Goal: Browse casually: Explore the website without a specific task or goal

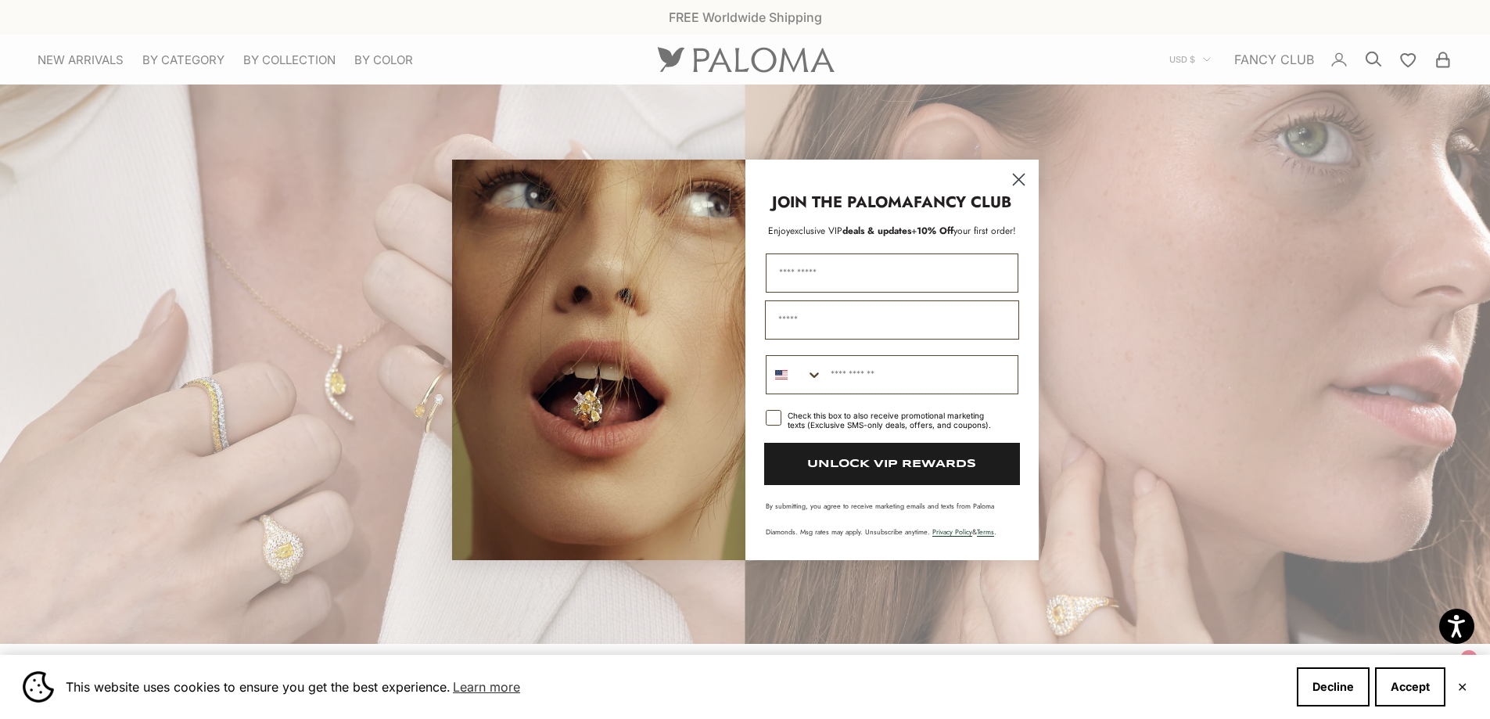
click at [1016, 173] on circle "Close dialog" at bounding box center [1018, 179] width 26 height 26
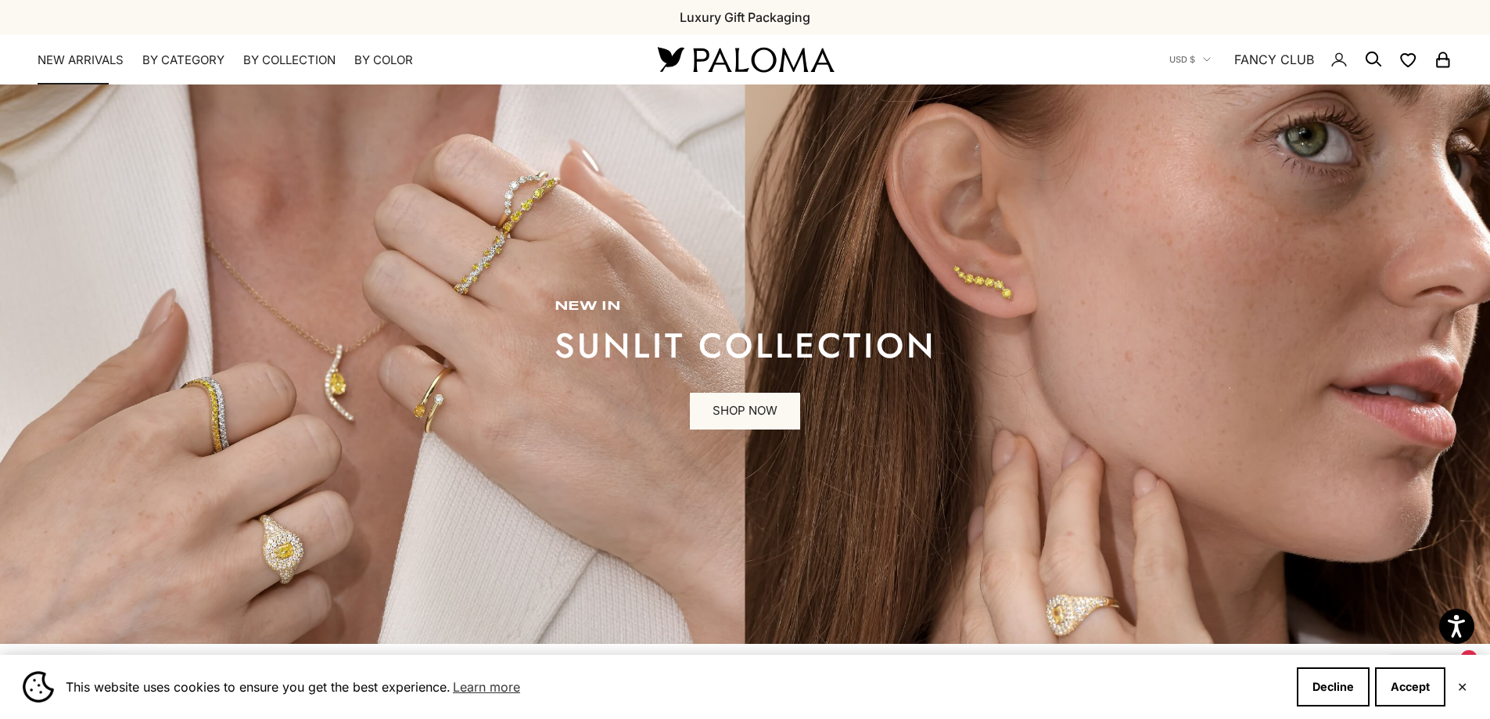
click at [84, 56] on link "NEW ARRIVALS" at bounding box center [81, 60] width 86 height 16
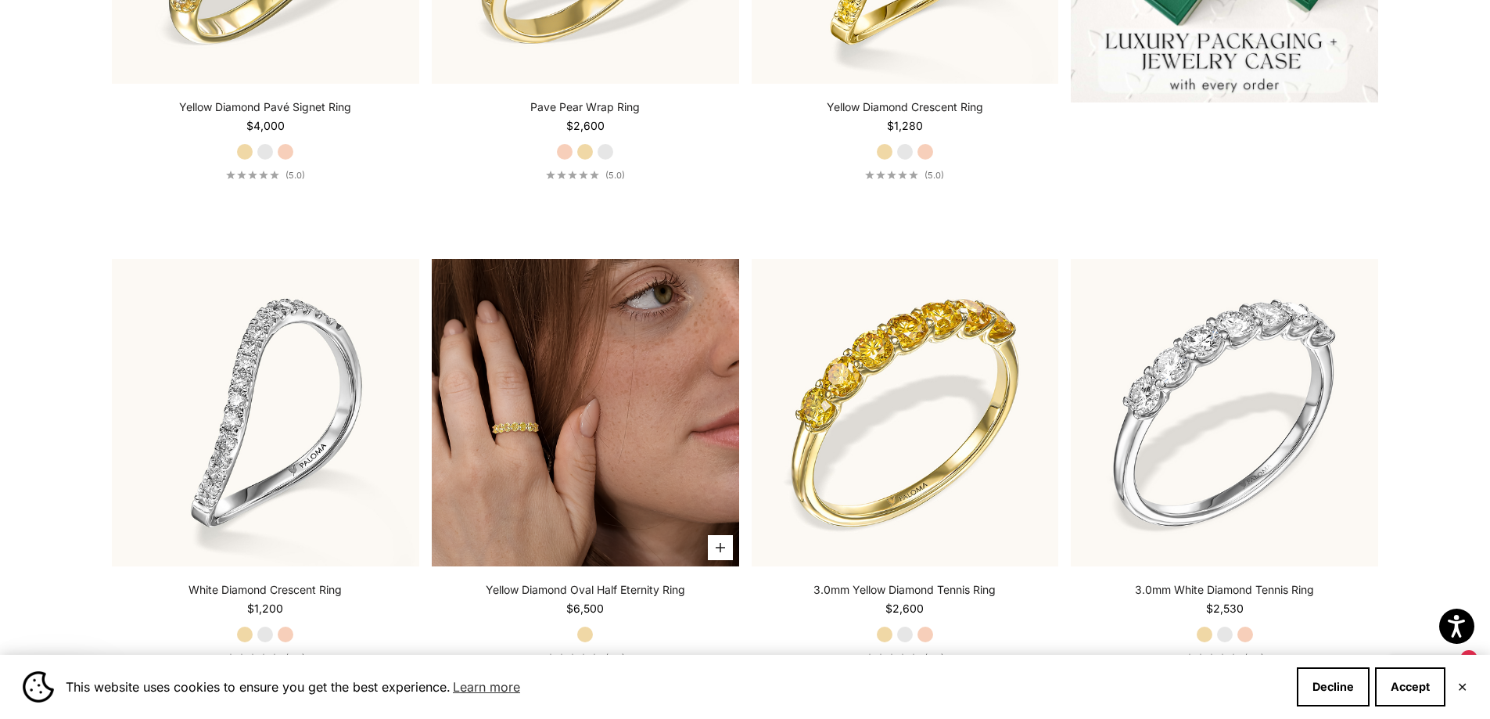
scroll to position [939, 0]
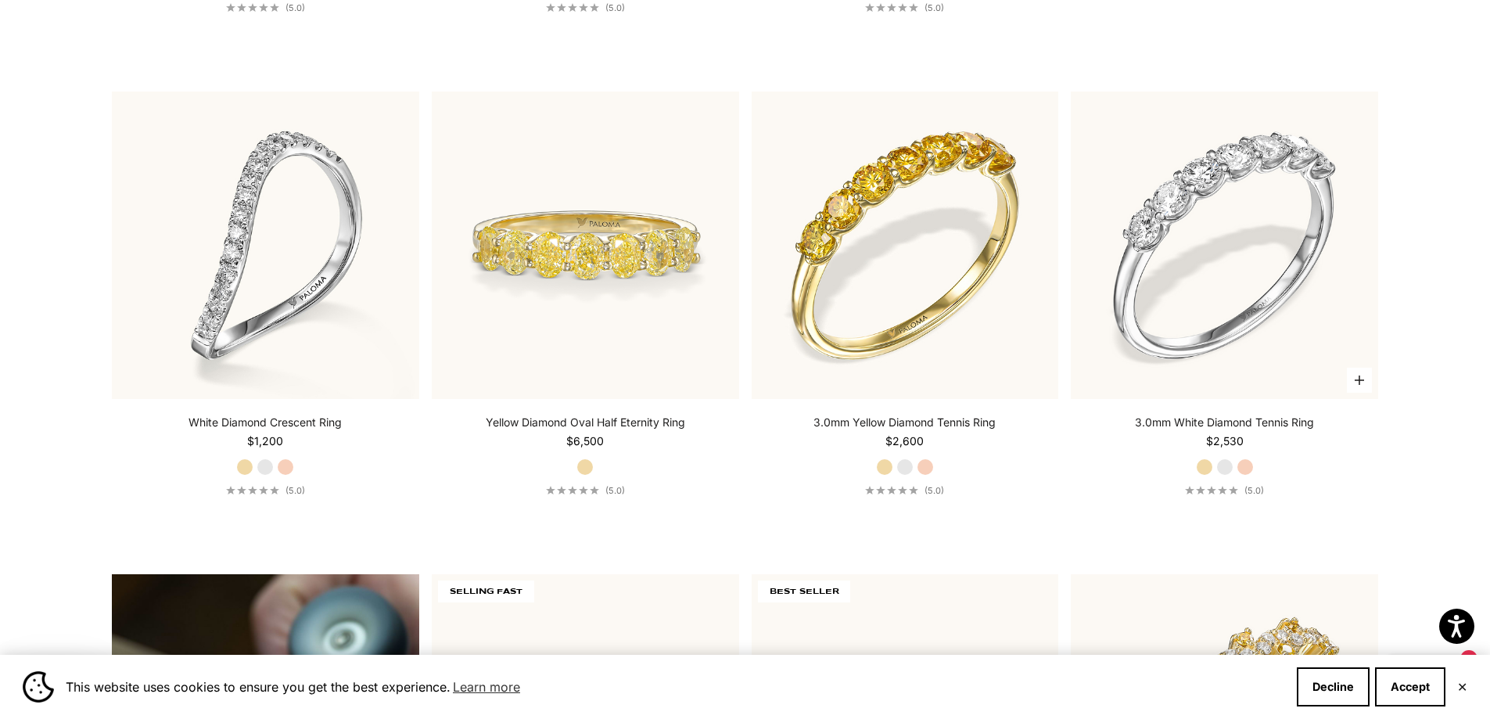
click at [1222, 469] on label "White Gold" at bounding box center [1225, 466] width 17 height 17
click at [904, 463] on label "White Gold" at bounding box center [905, 466] width 17 height 17
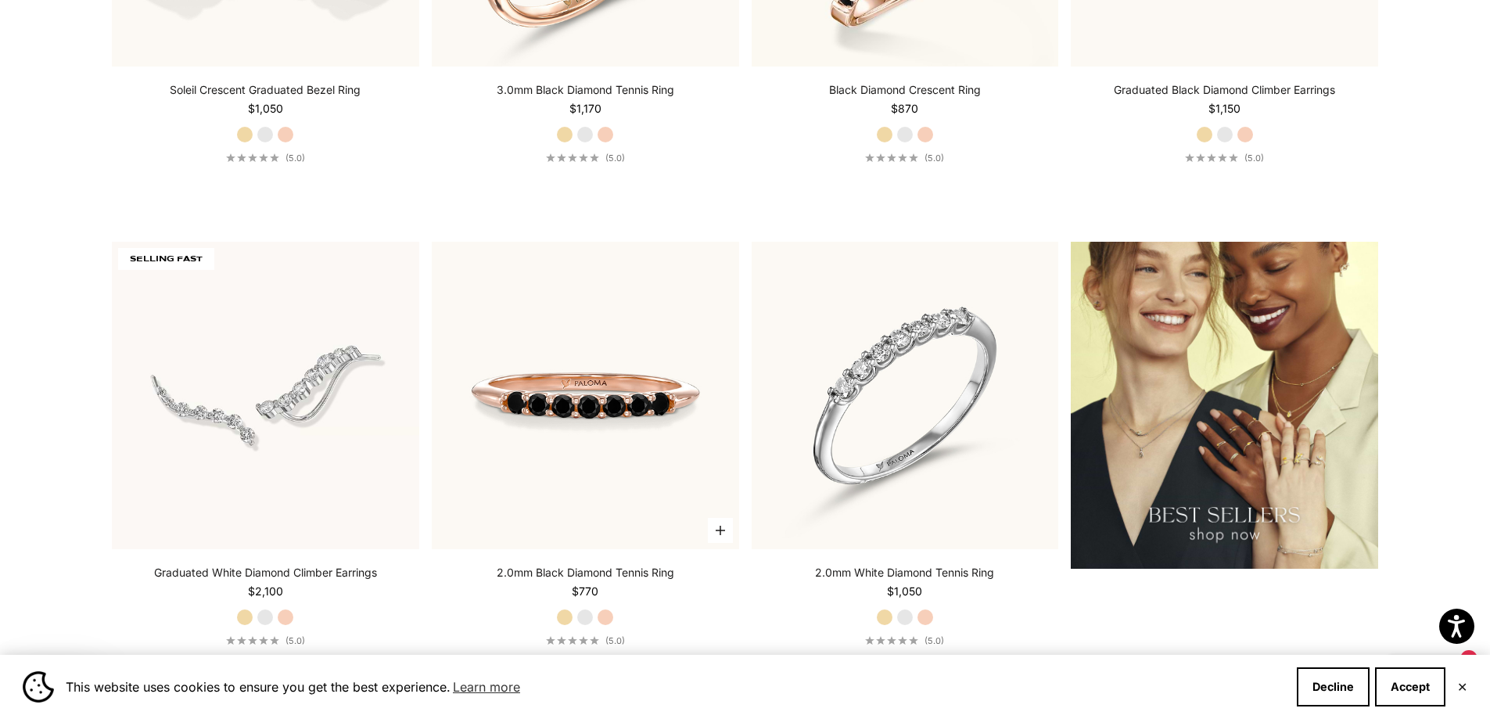
scroll to position [2347, 0]
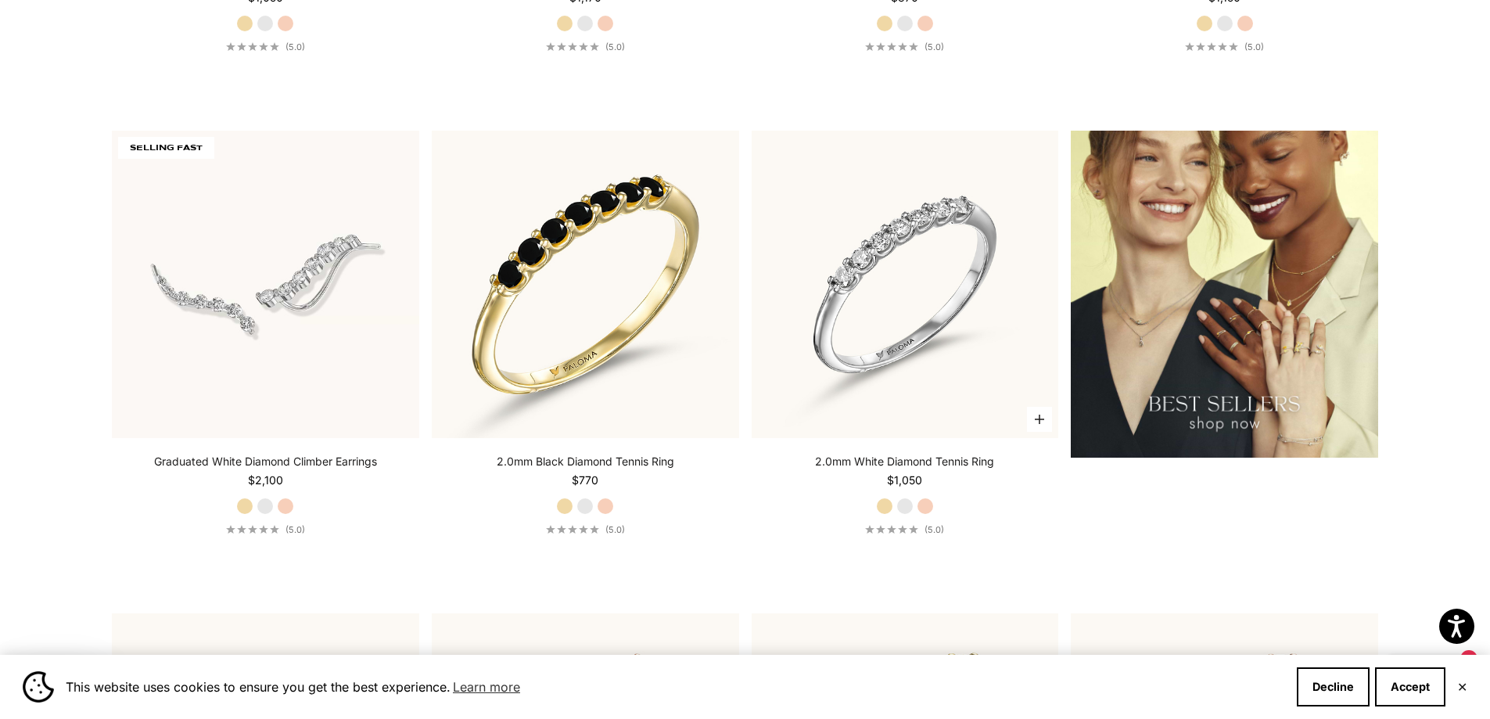
click at [904, 505] on label "White Gold" at bounding box center [905, 506] width 17 height 17
click at [588, 505] on label "White Gold" at bounding box center [585, 506] width 17 height 17
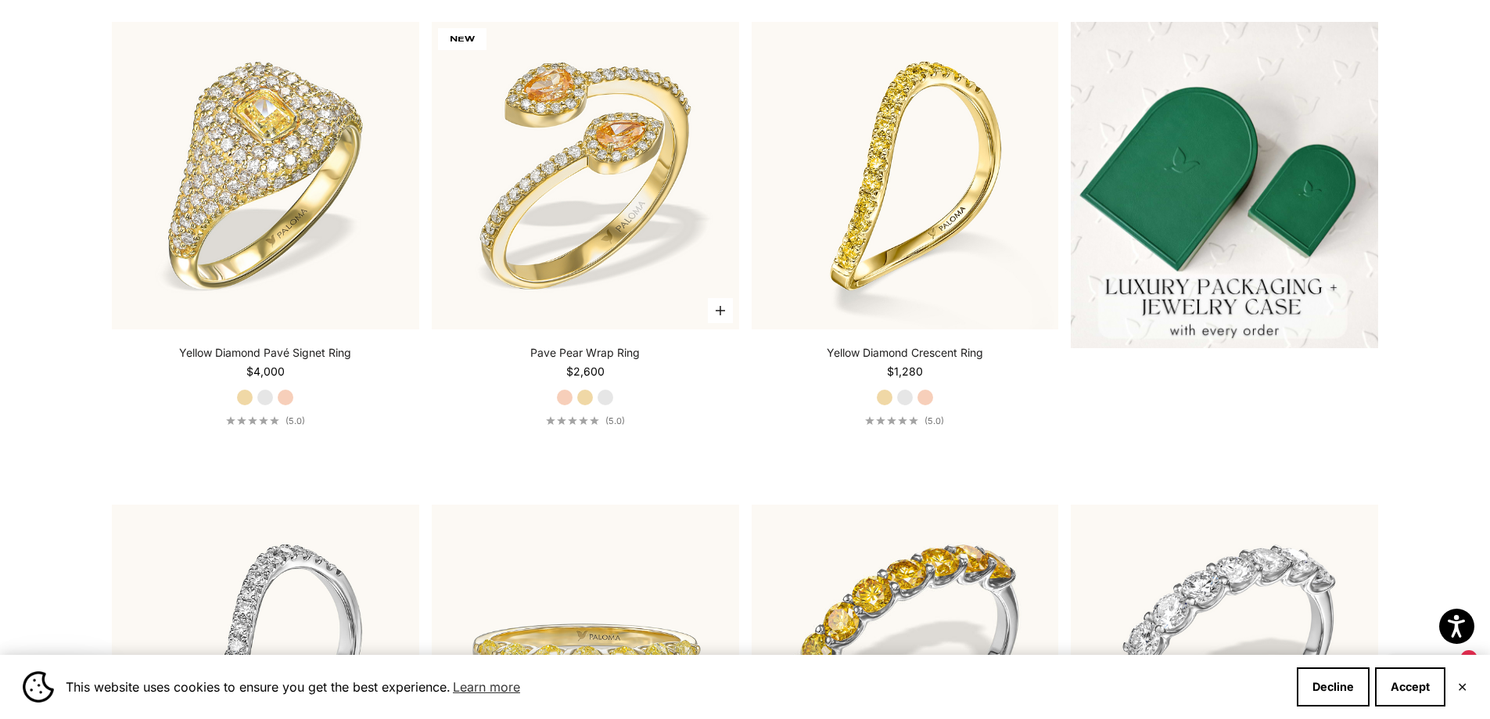
scroll to position [469, 0]
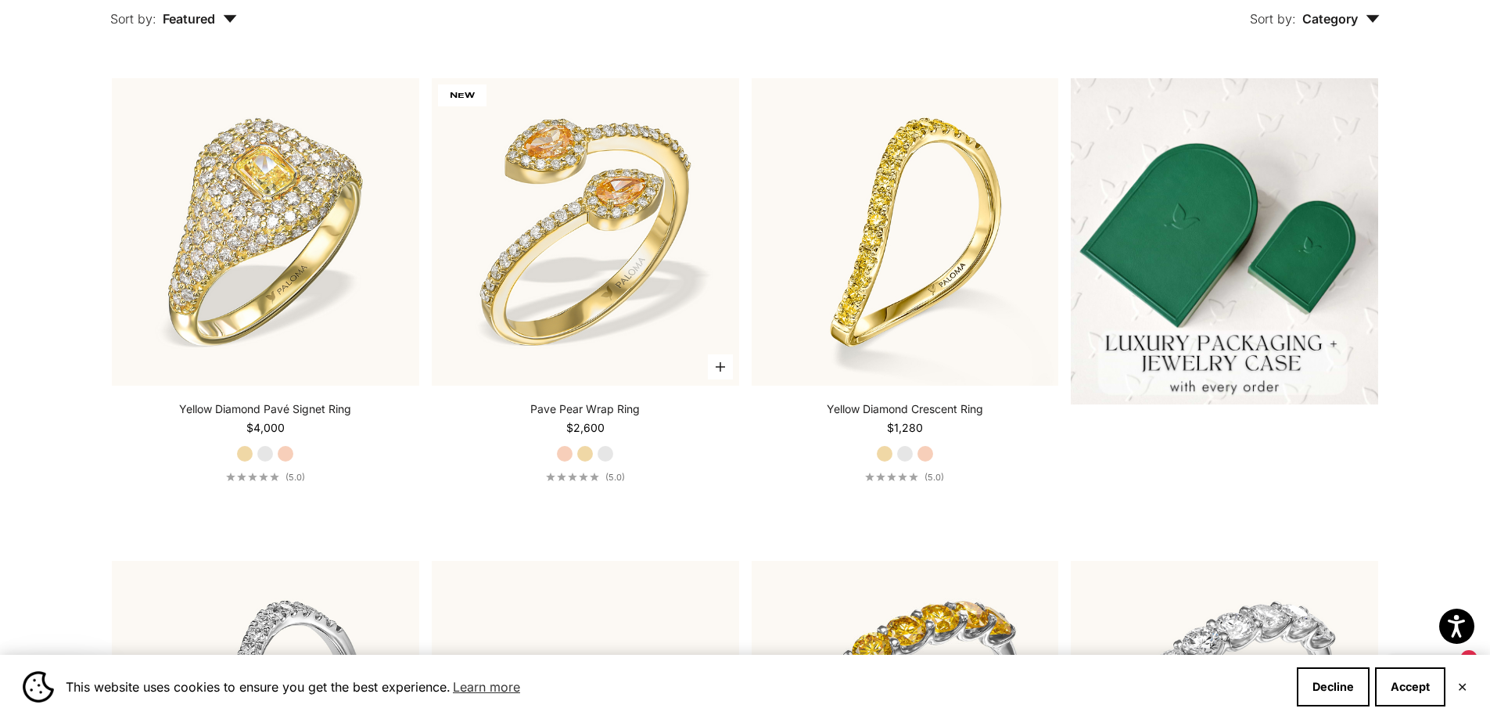
click at [606, 455] on label "White Gold" at bounding box center [605, 453] width 17 height 17
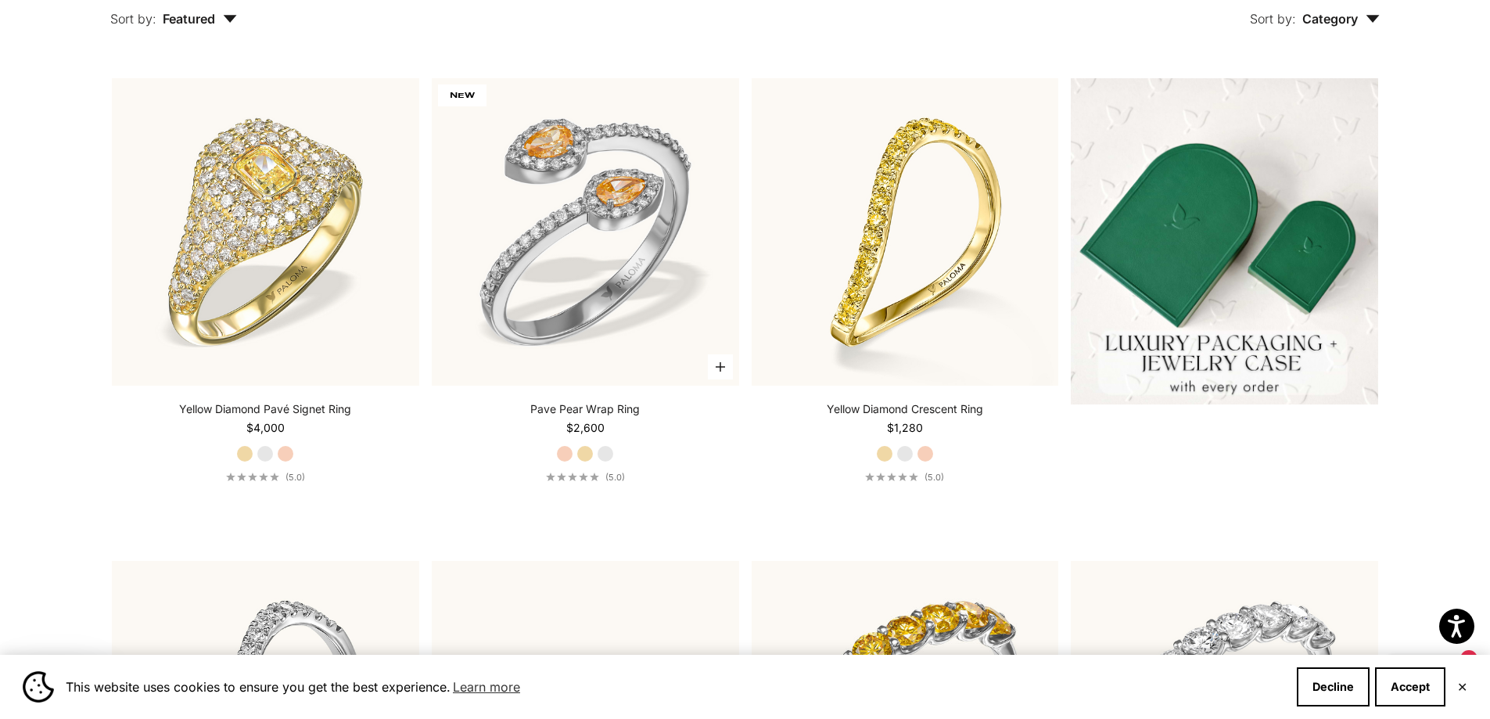
click at [586, 457] on label "Yellow Gold" at bounding box center [585, 453] width 17 height 17
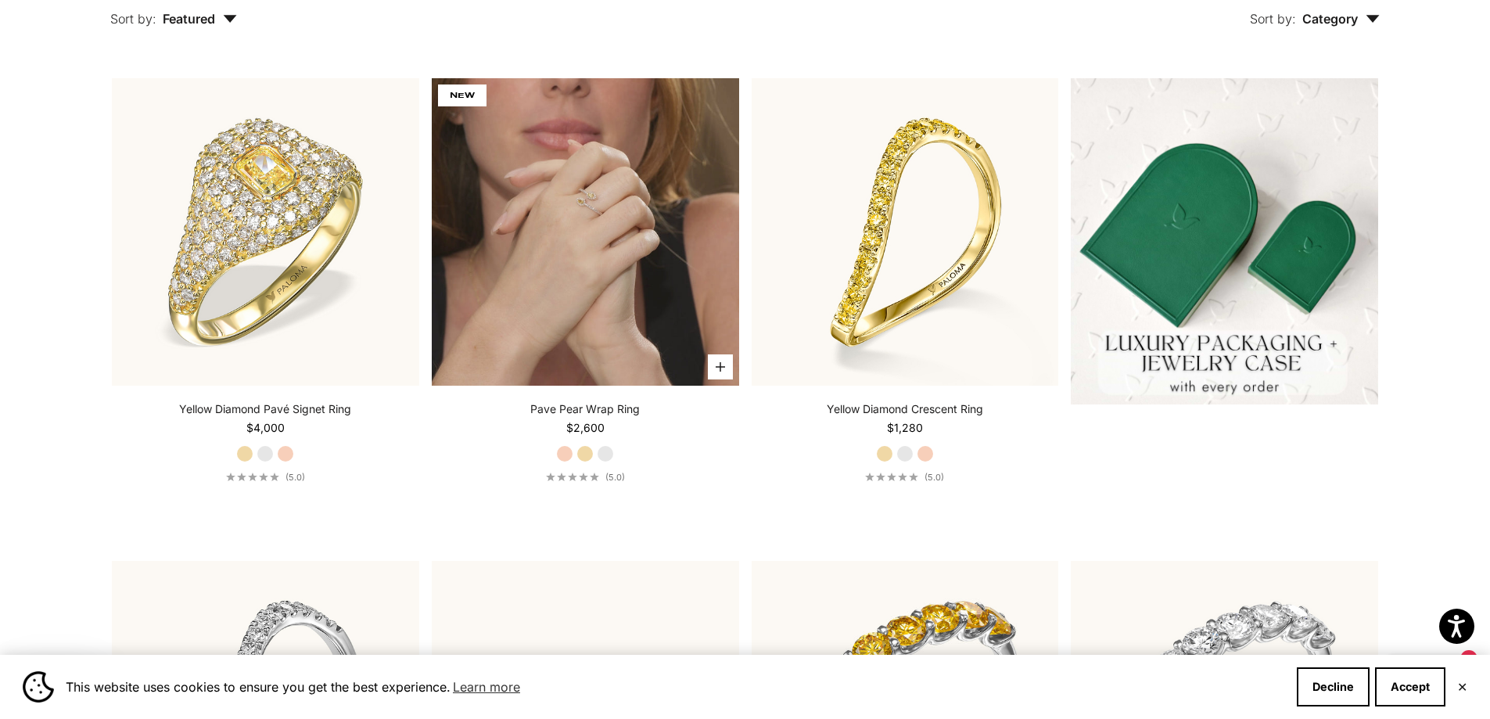
click at [539, 263] on img at bounding box center [585, 231] width 307 height 307
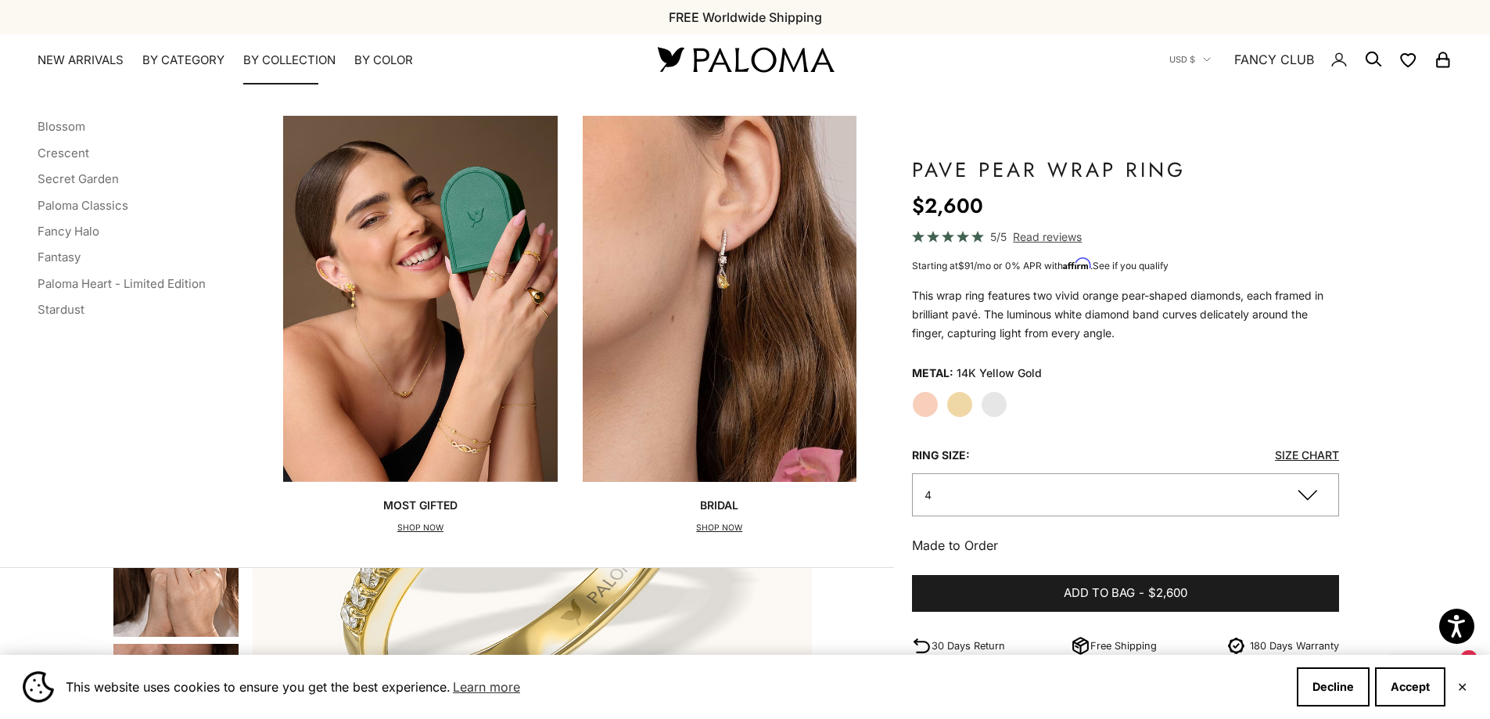
click at [302, 59] on summary "By Collection" at bounding box center [289, 60] width 92 height 16
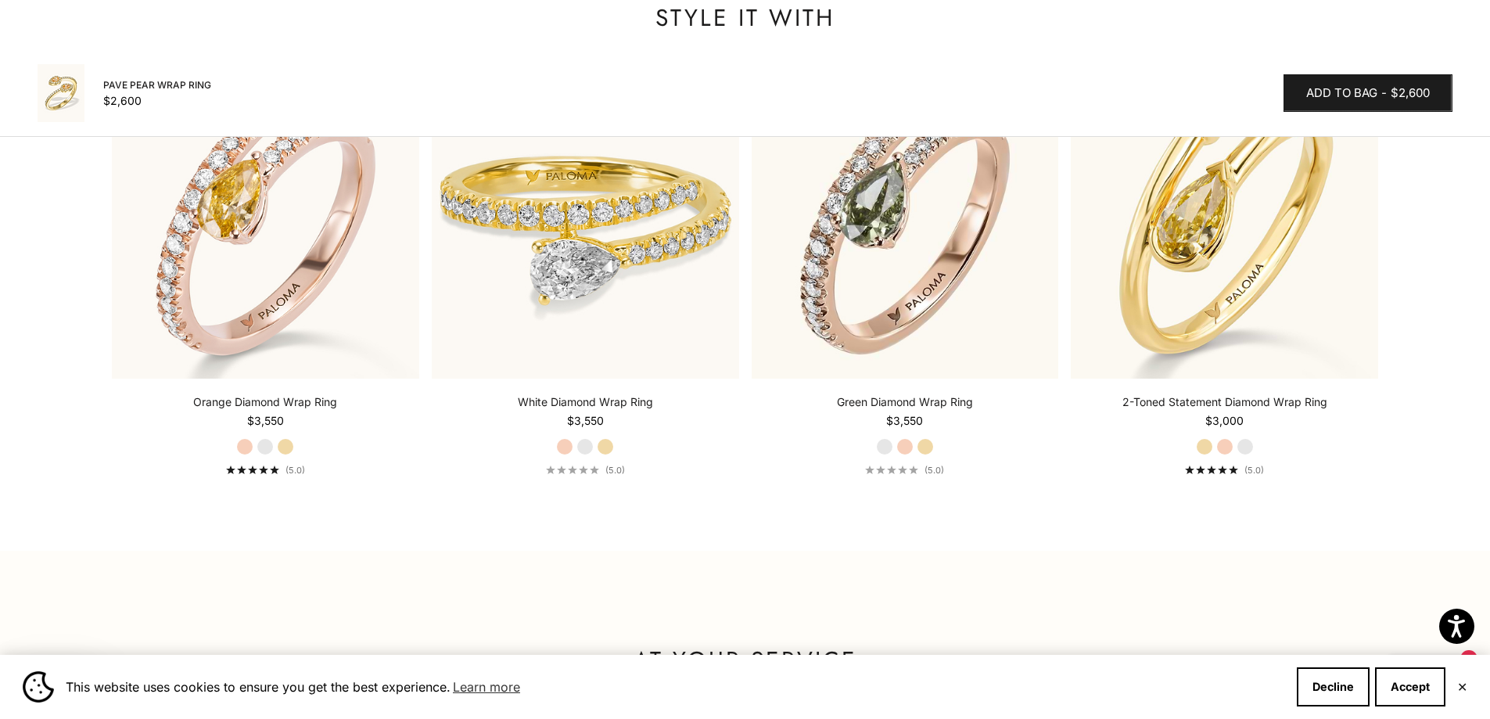
scroll to position [1565, 0]
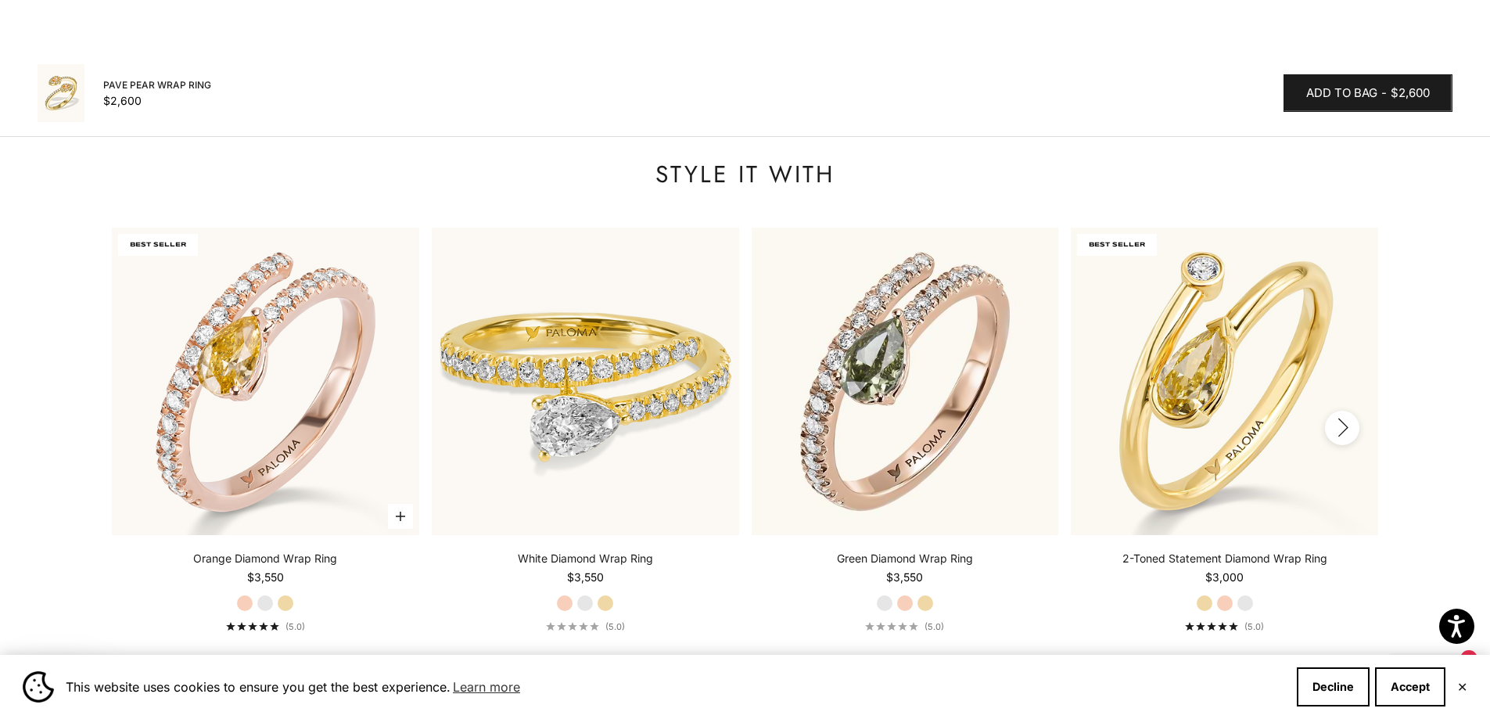
click at [265, 609] on label "White Gold" at bounding box center [265, 603] width 17 height 17
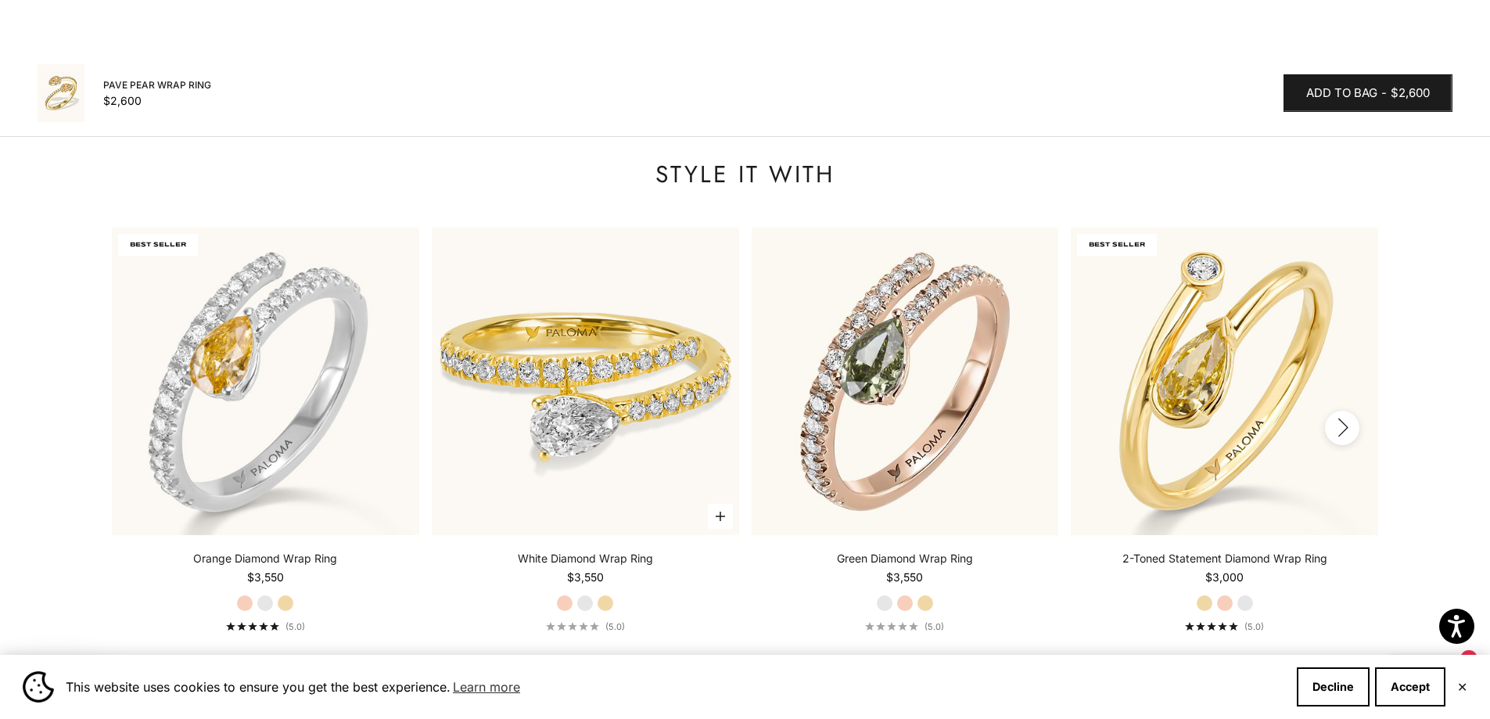
click at [587, 609] on label "White Gold" at bounding box center [585, 603] width 17 height 17
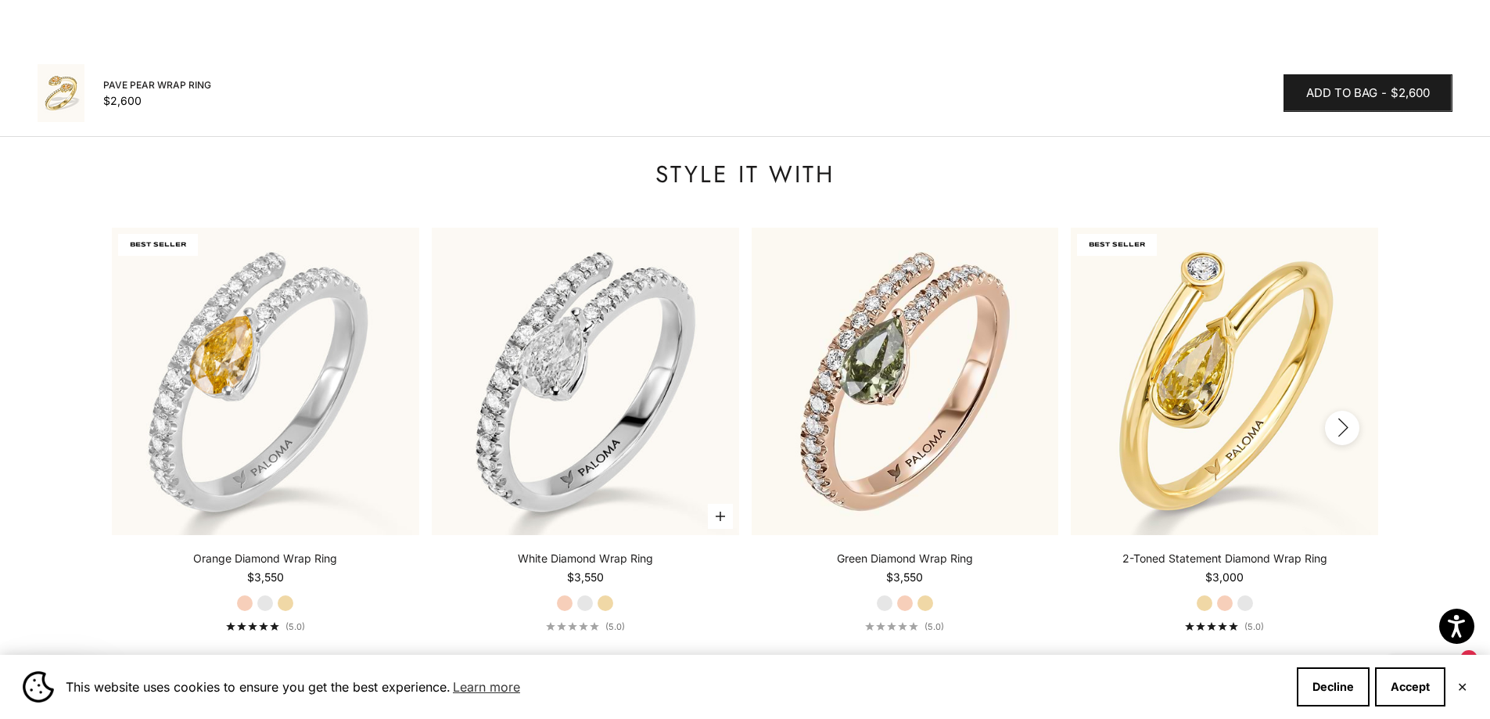
click at [581, 431] on img at bounding box center [585, 381] width 307 height 307
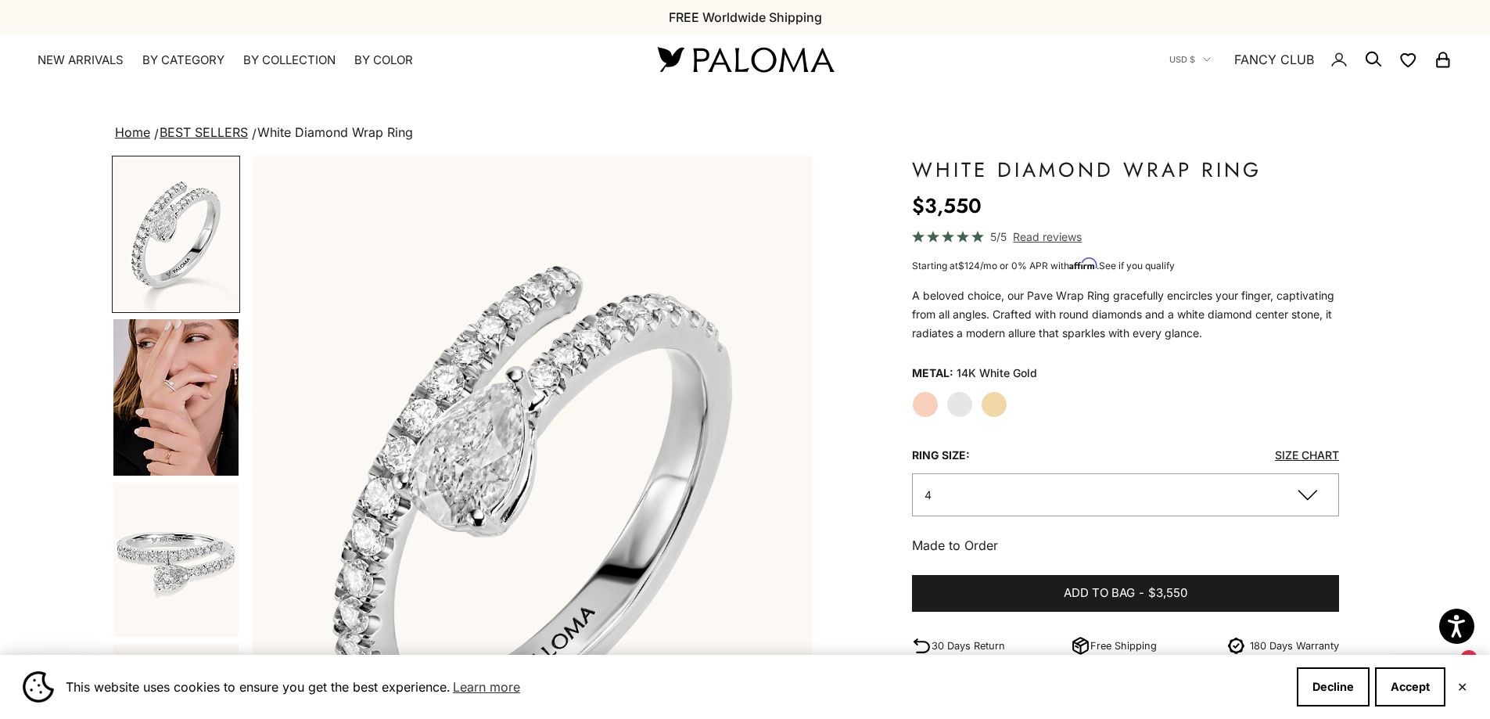
click at [185, 439] on img "Go to item 5" at bounding box center [175, 397] width 125 height 156
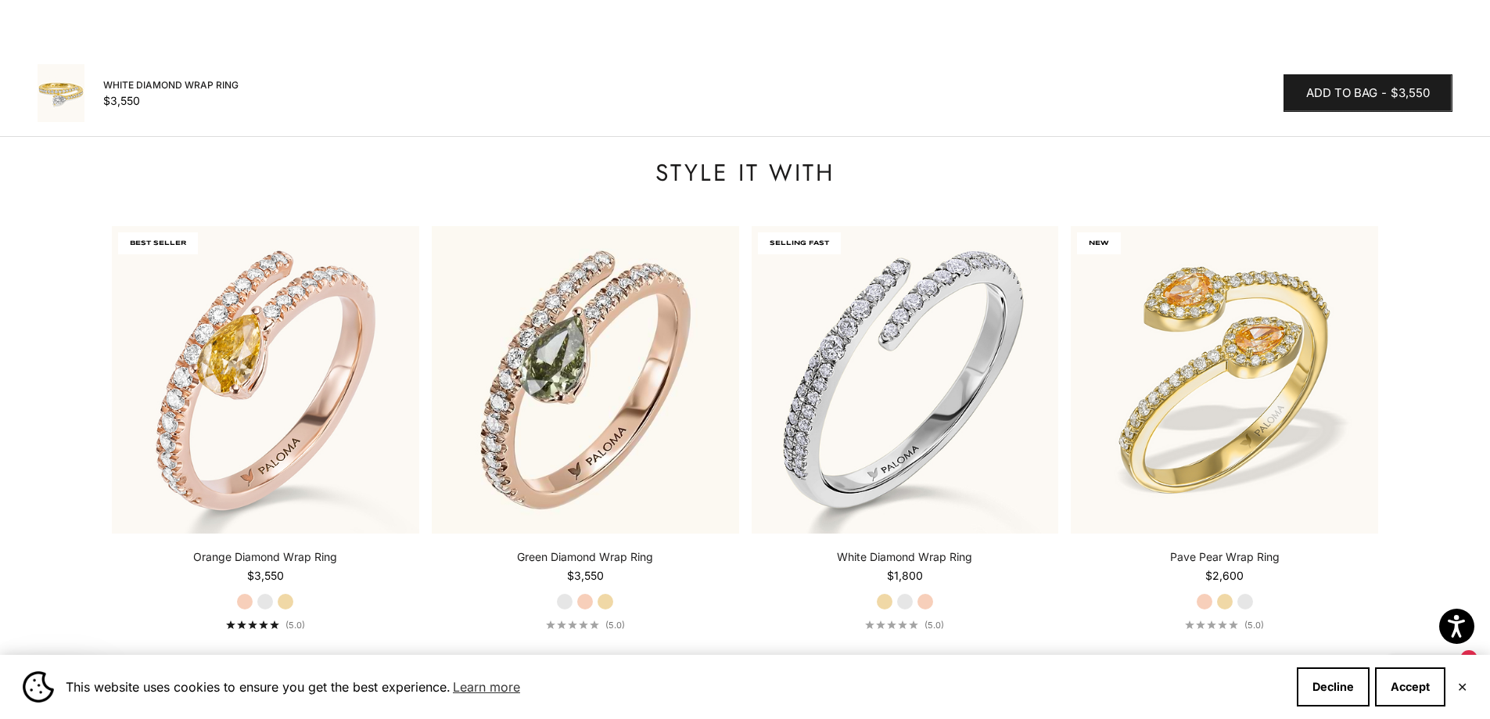
scroll to position [1487, 0]
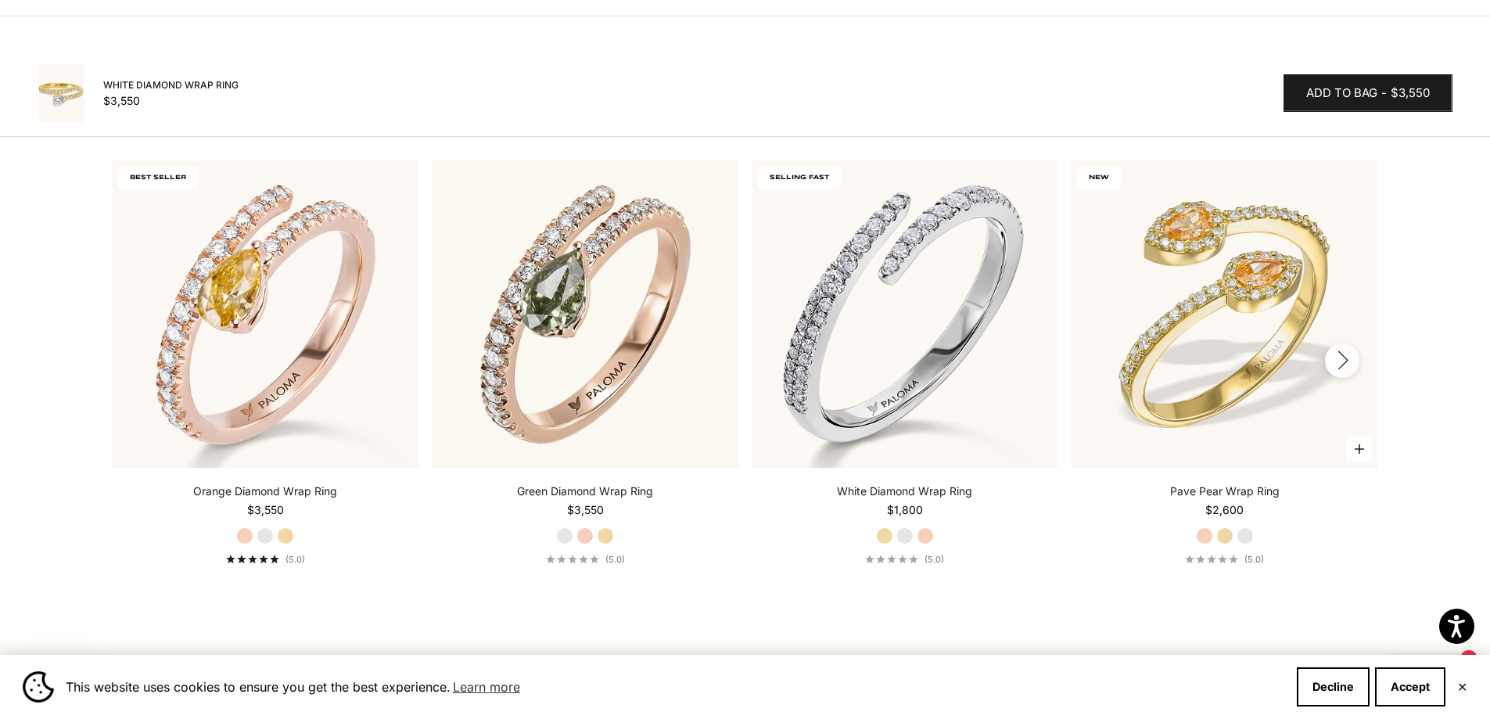
click at [1249, 544] on fieldset "Rose Gold Yellow Gold White Gold" at bounding box center [1225, 535] width 58 height 17
click at [1245, 534] on label "White Gold" at bounding box center [1245, 535] width 17 height 17
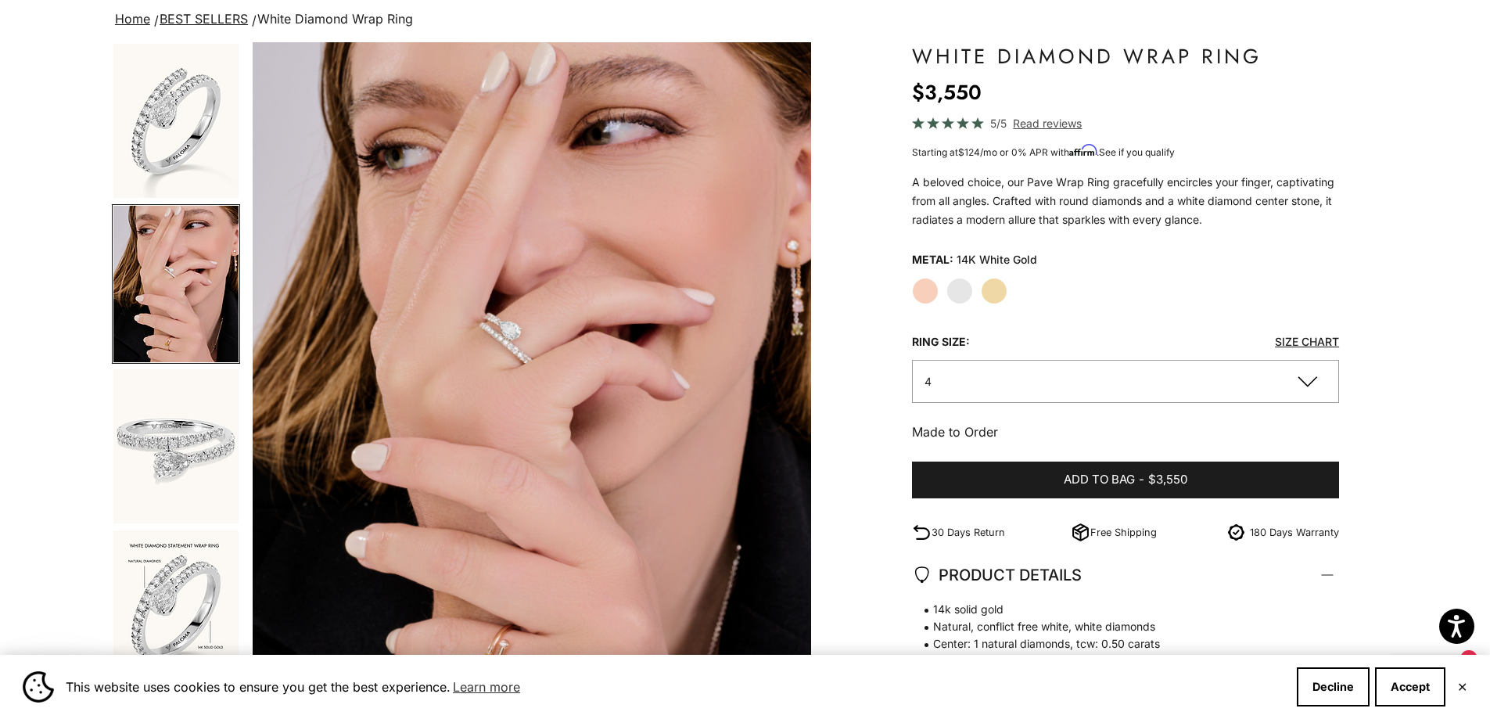
scroll to position [0, 0]
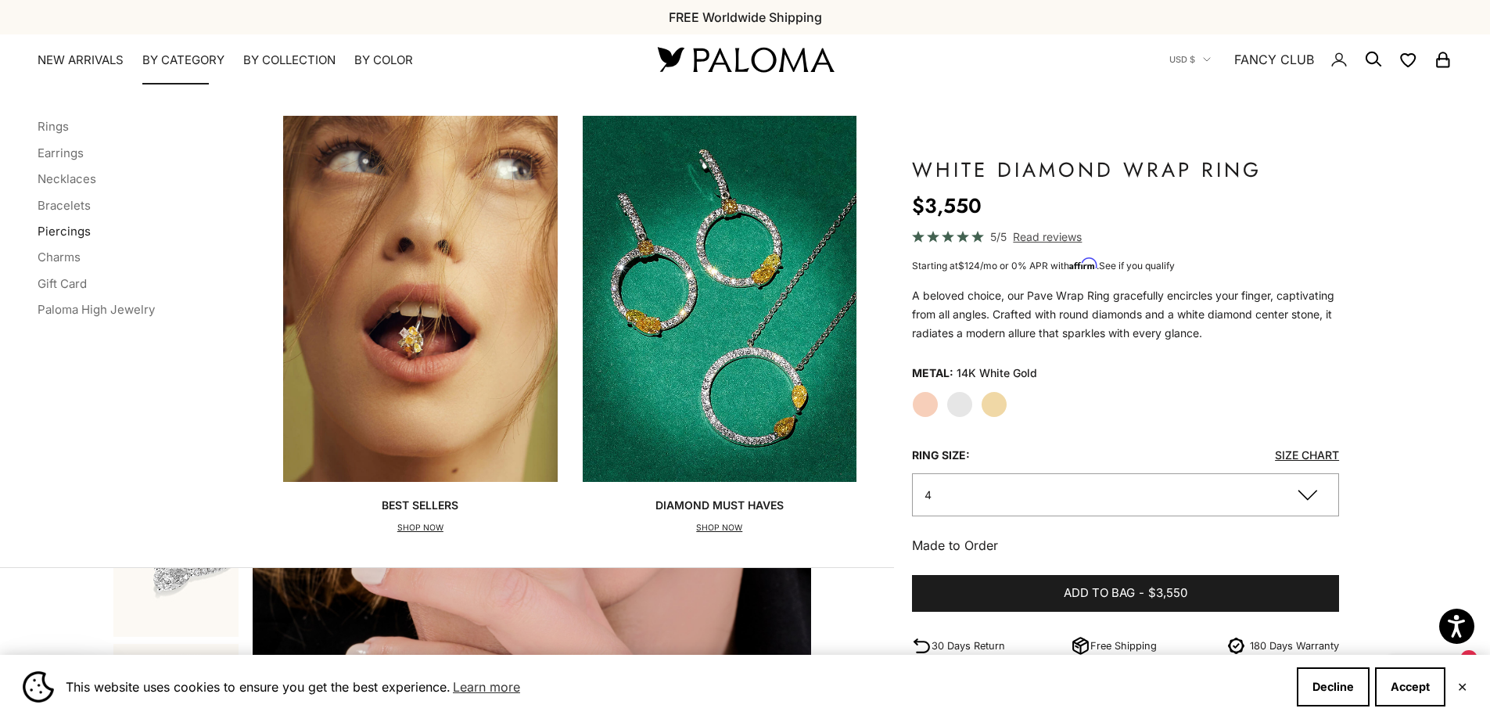
click at [64, 230] on link "Piercings" at bounding box center [64, 231] width 53 height 15
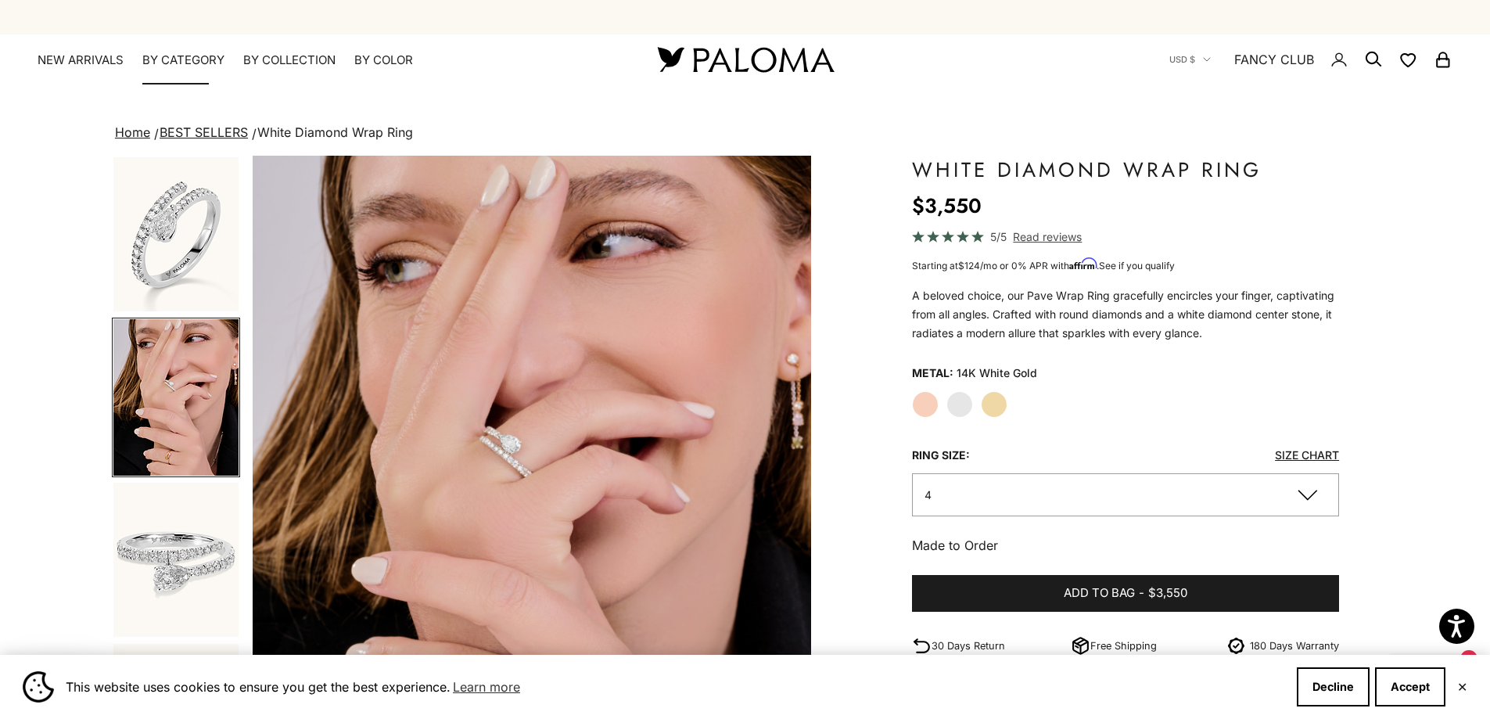
scroll to position [0, 578]
click at [96, 55] on link "NEW ARRIVALS" at bounding box center [81, 60] width 86 height 16
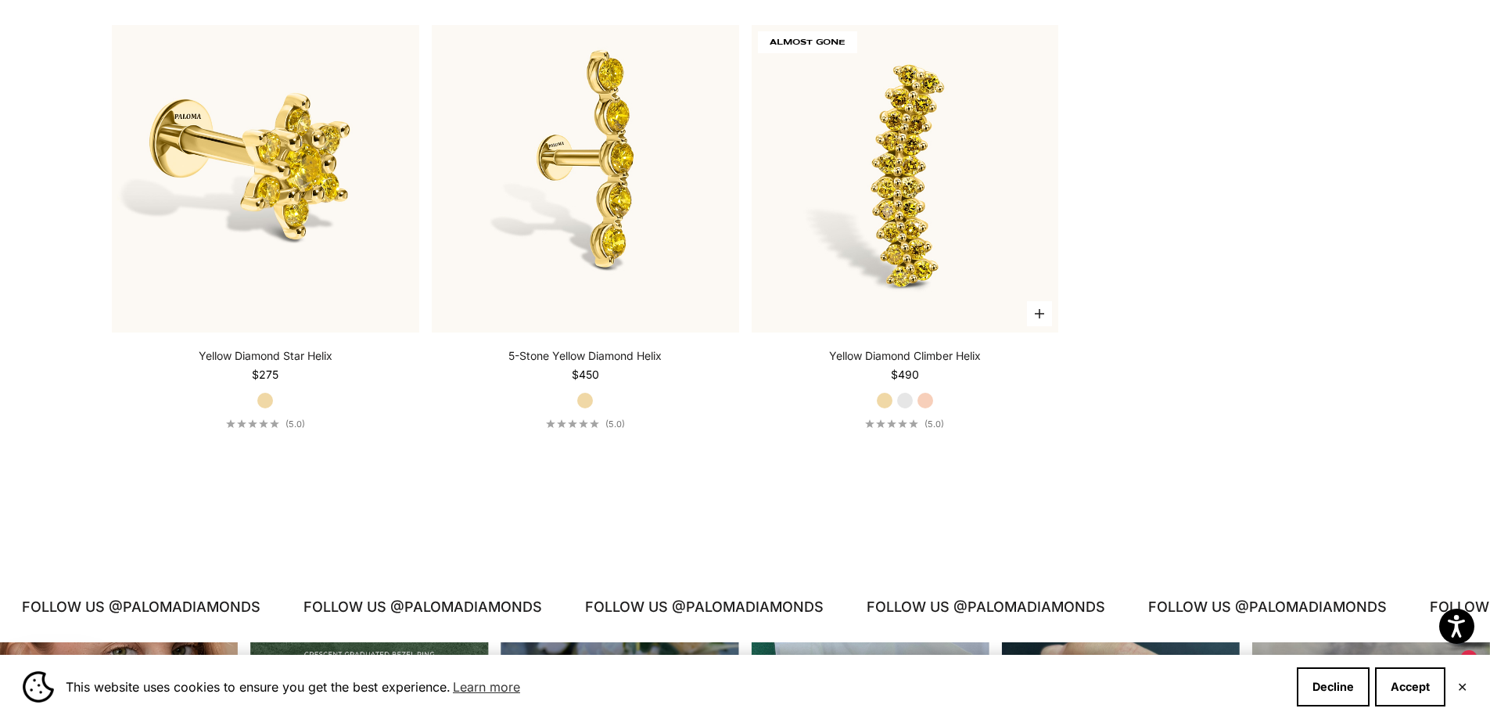
scroll to position [2425, 0]
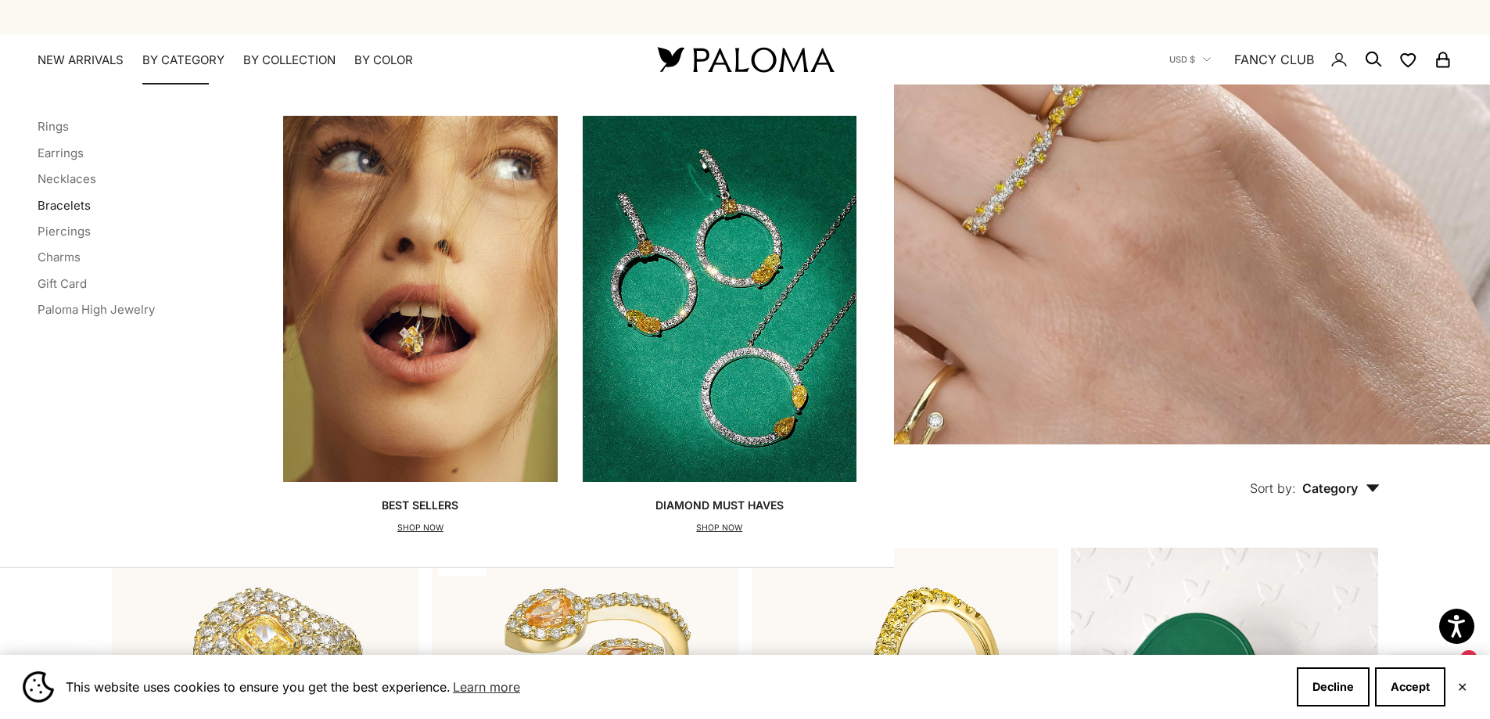
click at [70, 198] on link "Bracelets" at bounding box center [64, 205] width 53 height 15
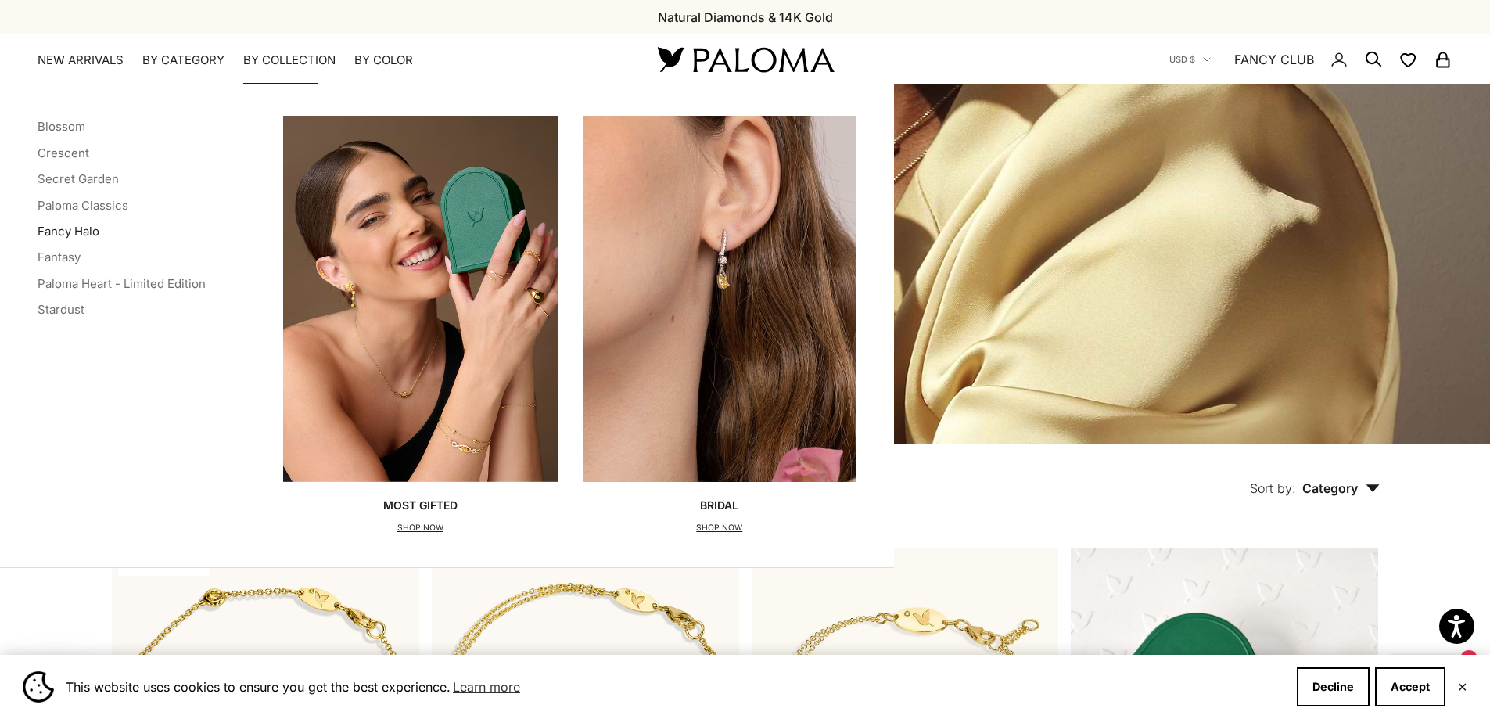
click at [63, 234] on link "Fancy Halo" at bounding box center [69, 231] width 62 height 15
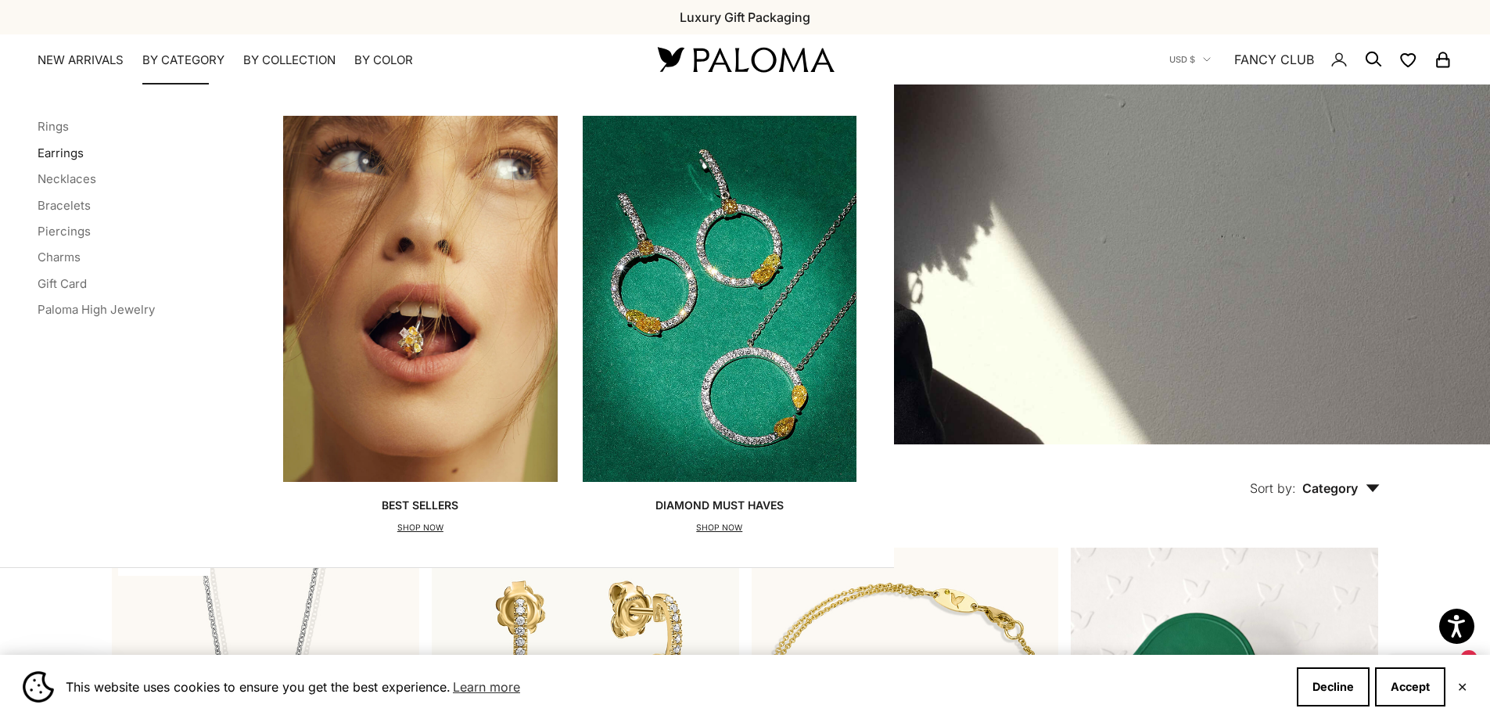
click at [67, 149] on link "Earrings" at bounding box center [61, 153] width 46 height 15
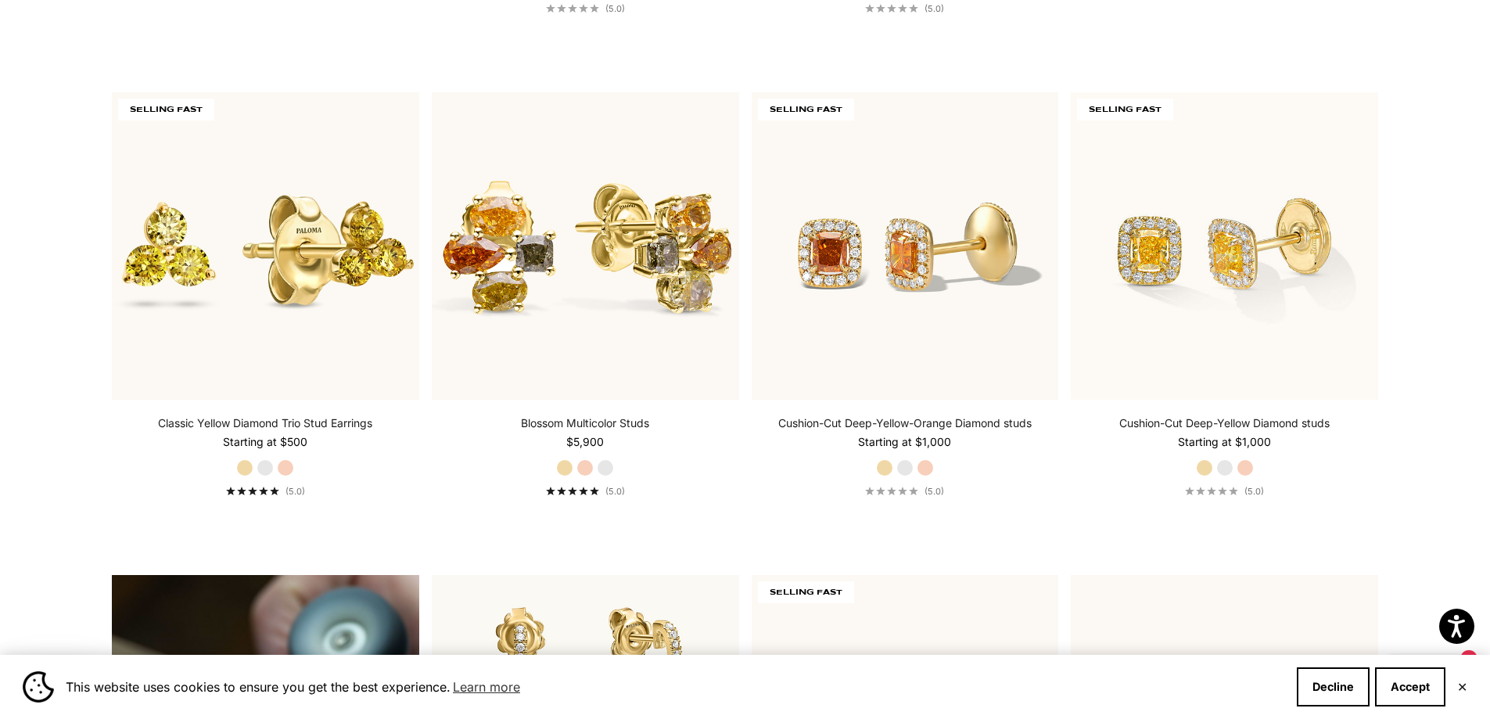
scroll to position [939, 0]
click at [1228, 464] on label "White Gold" at bounding box center [1225, 466] width 17 height 17
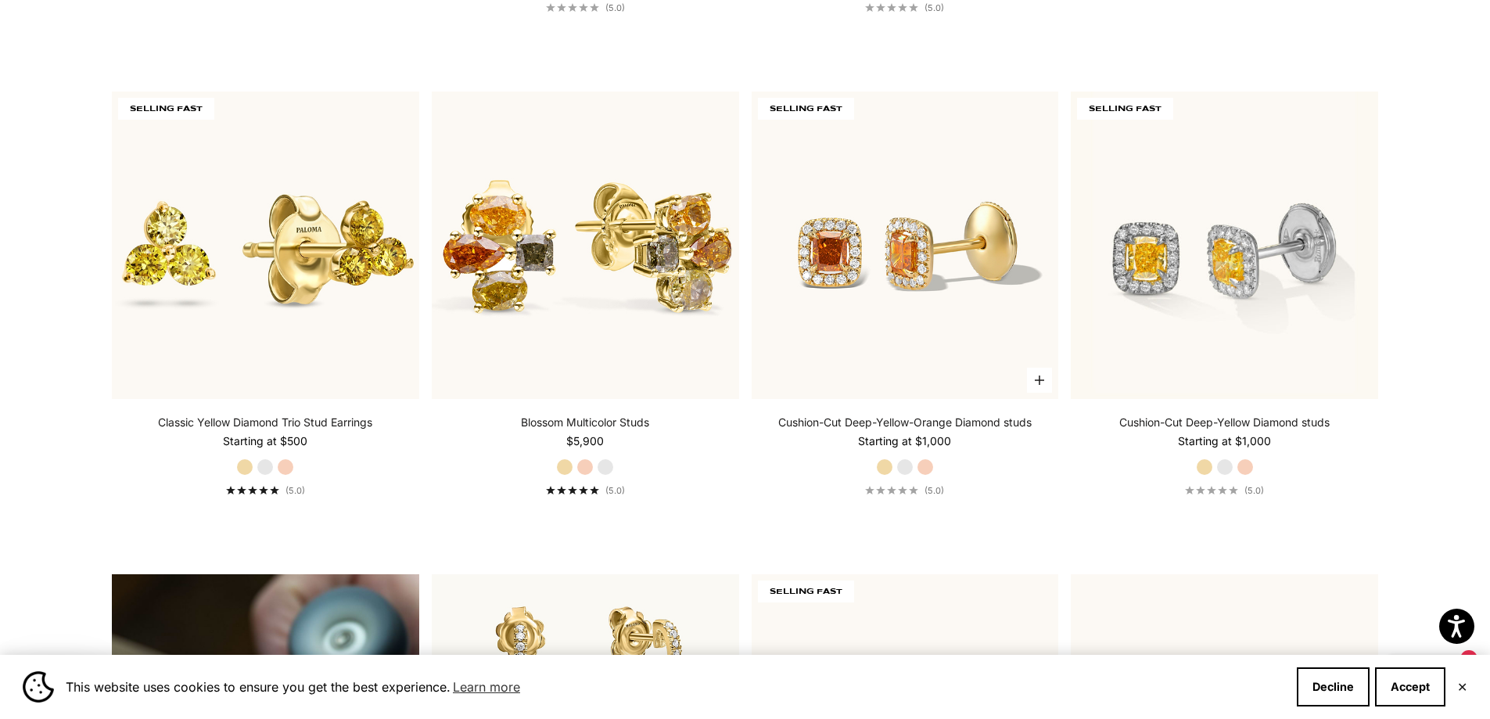
click at [901, 465] on label "White Gold" at bounding box center [905, 466] width 17 height 17
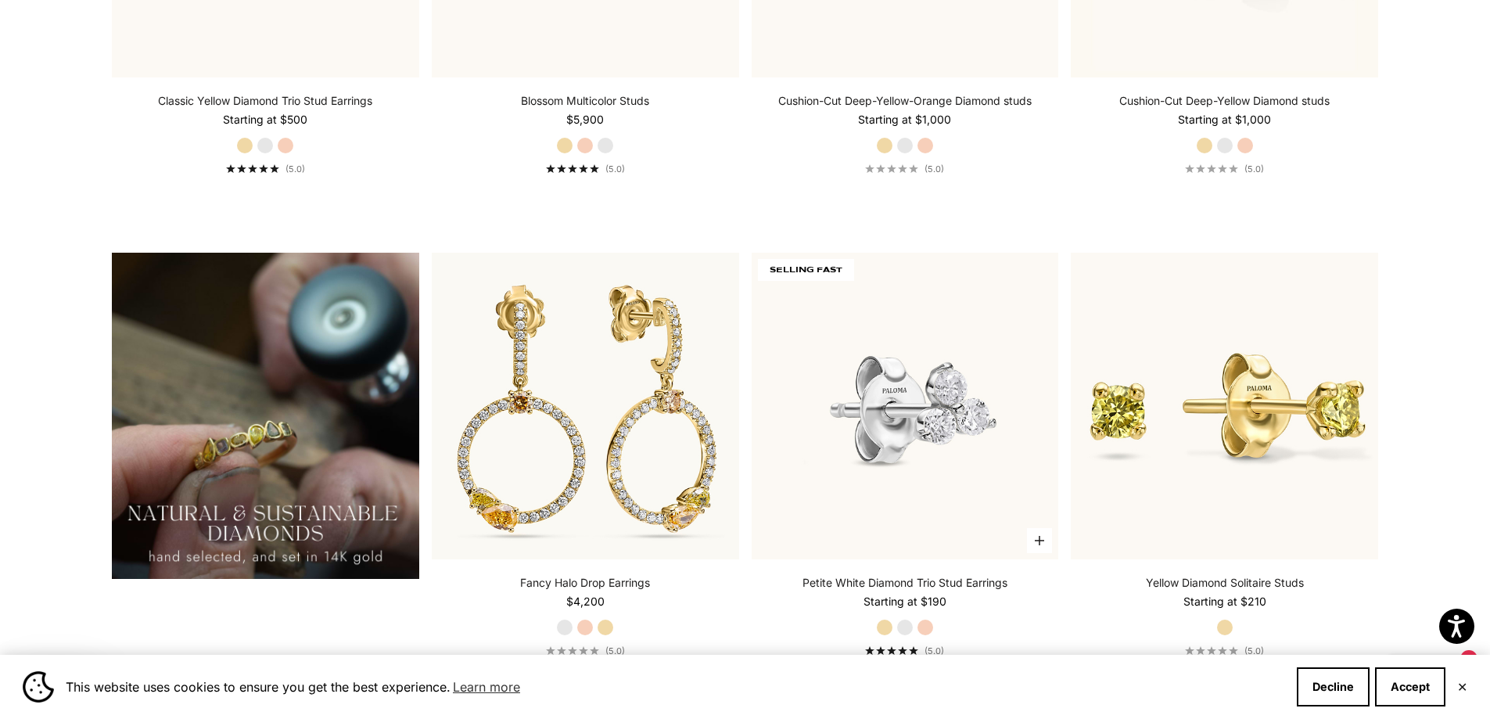
scroll to position [1330, 0]
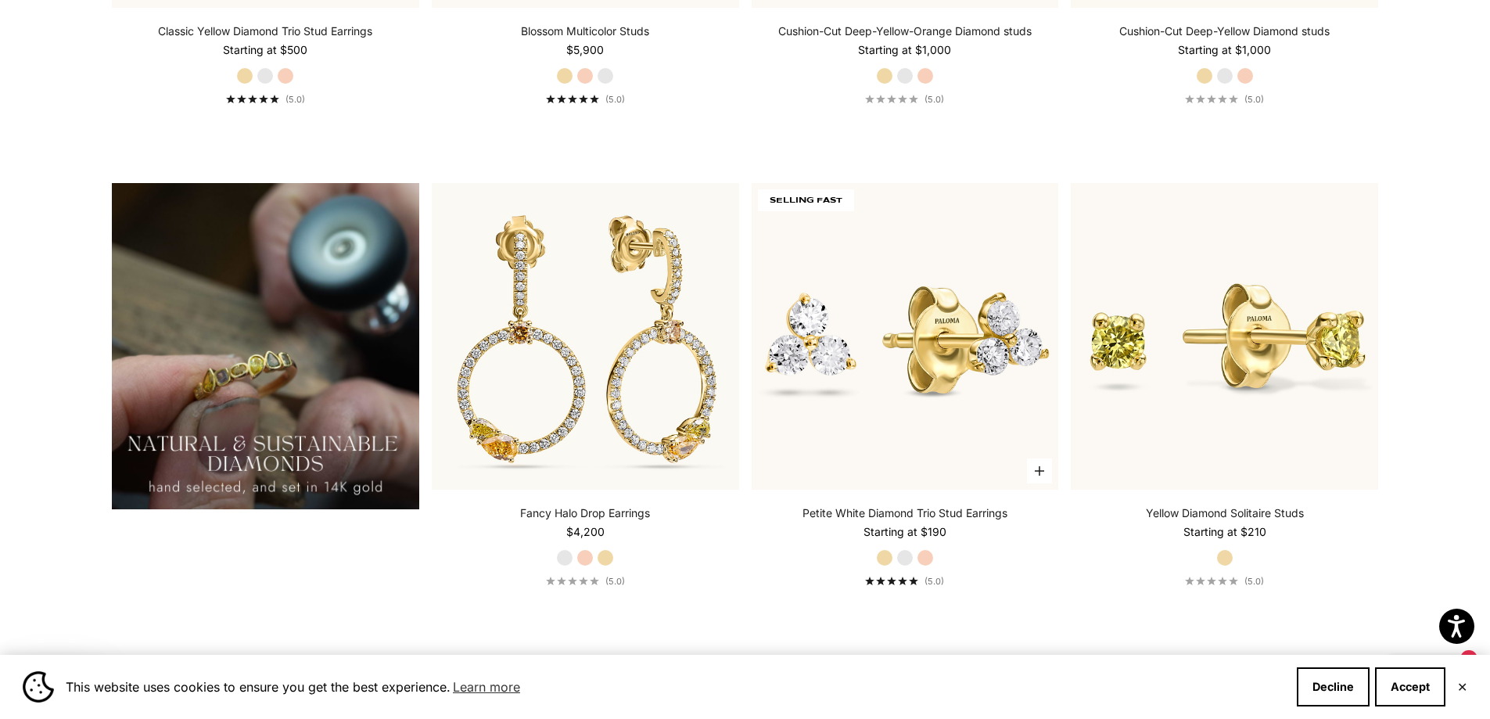
click at [903, 557] on label "White Gold" at bounding box center [905, 557] width 17 height 17
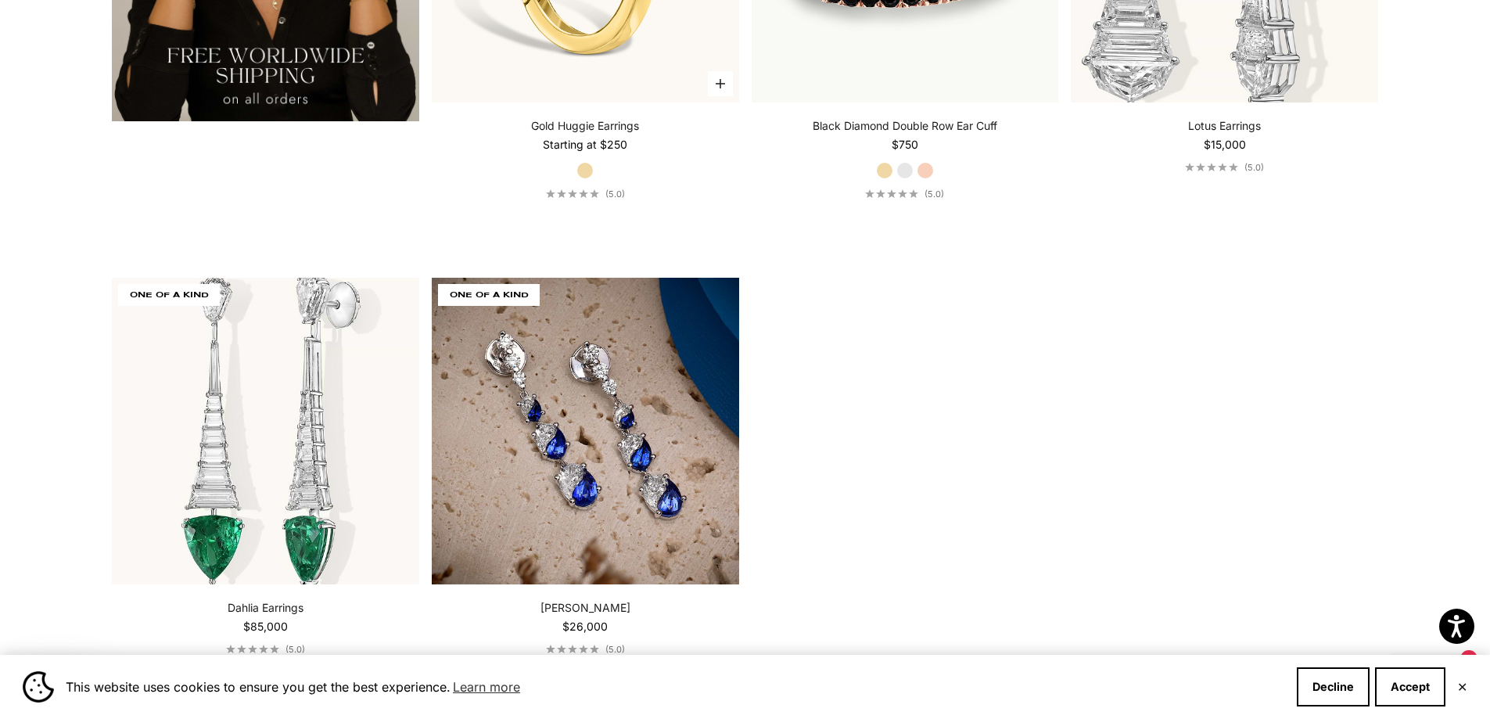
scroll to position [3521, 0]
